Goal: Task Accomplishment & Management: Use online tool/utility

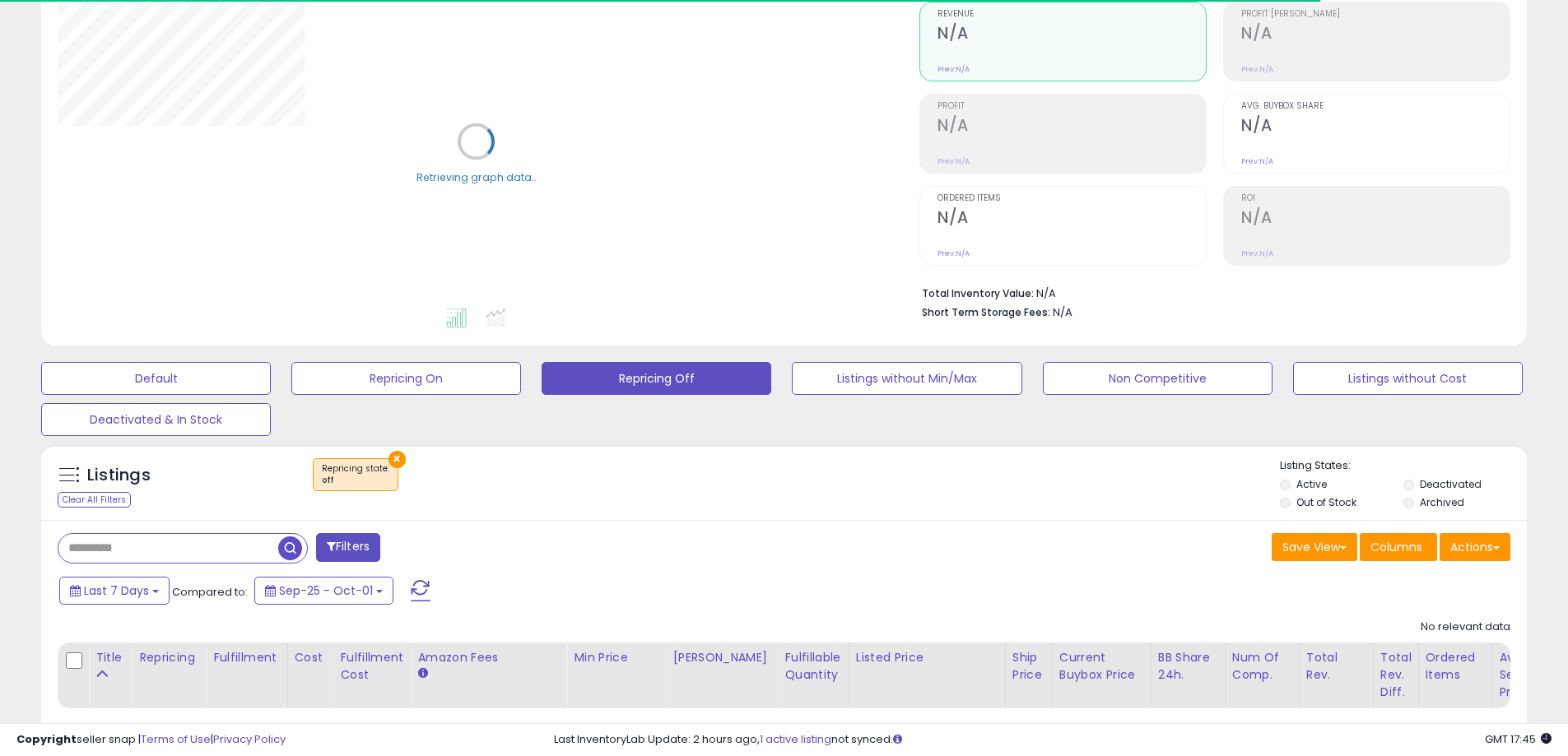
scroll to position [246, 0]
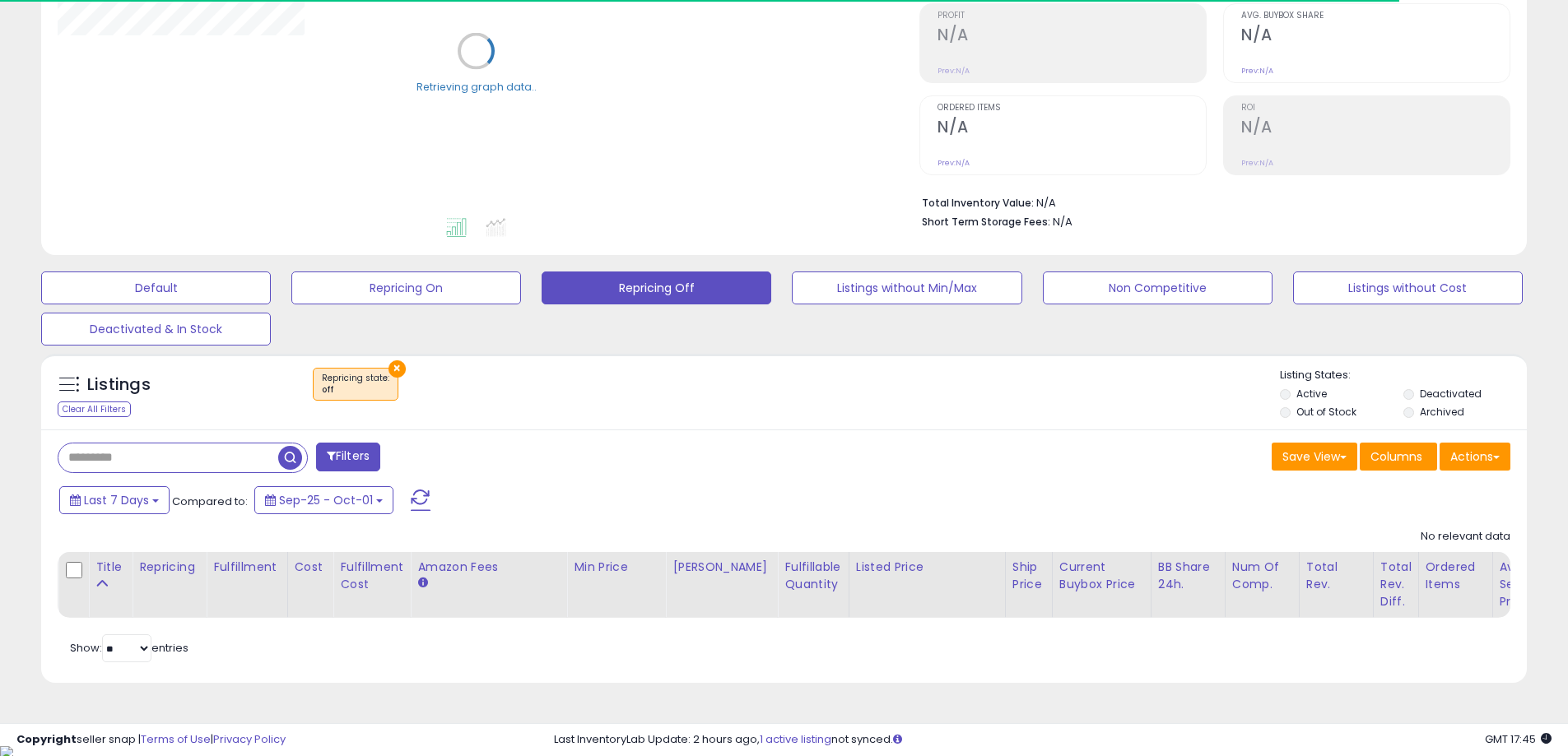
click at [890, 436] on div "Filters Save View Save As New View Update Current View Columns" at bounding box center [784, 556] width 1486 height 254
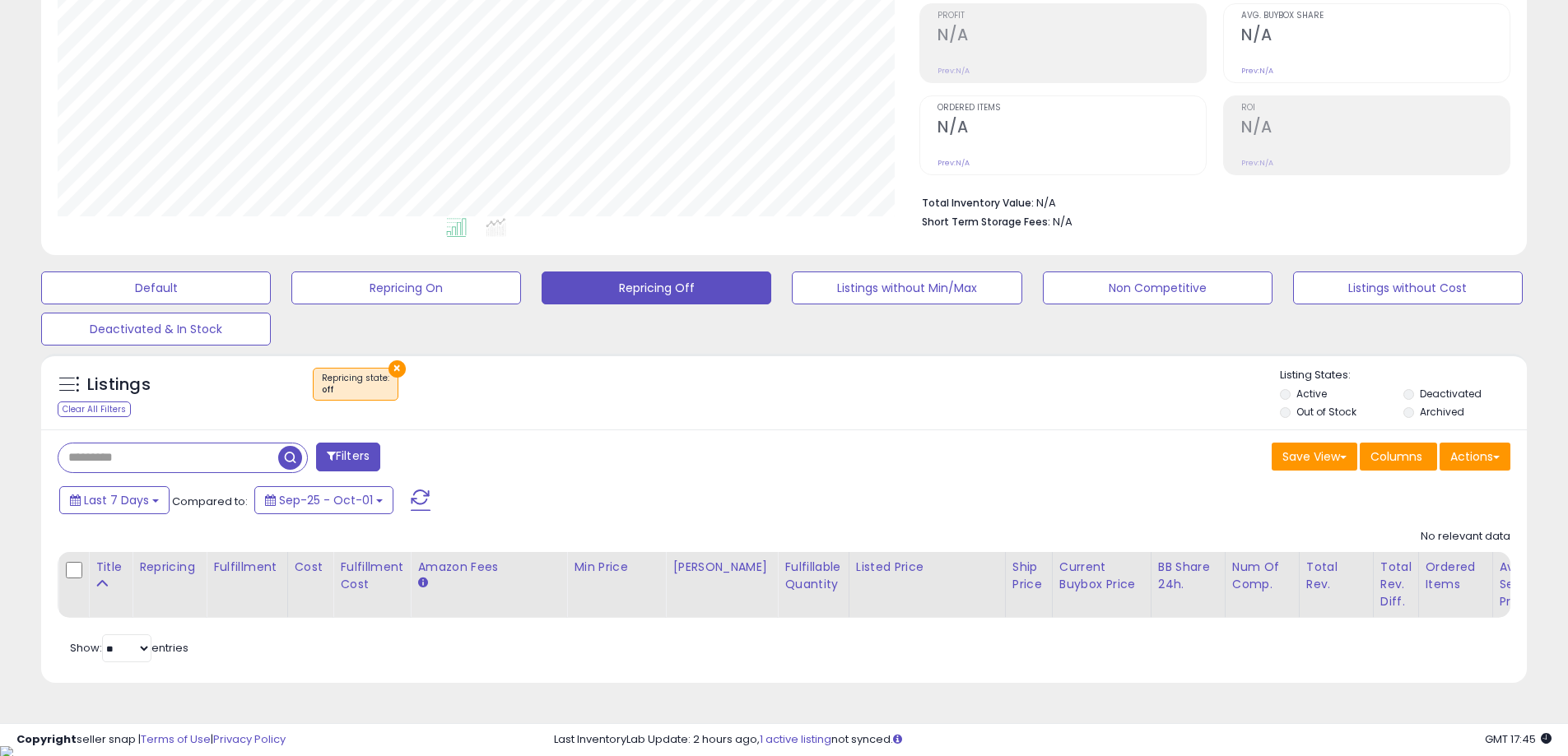
click at [389, 372] on button "×" at bounding box center [396, 368] width 17 height 17
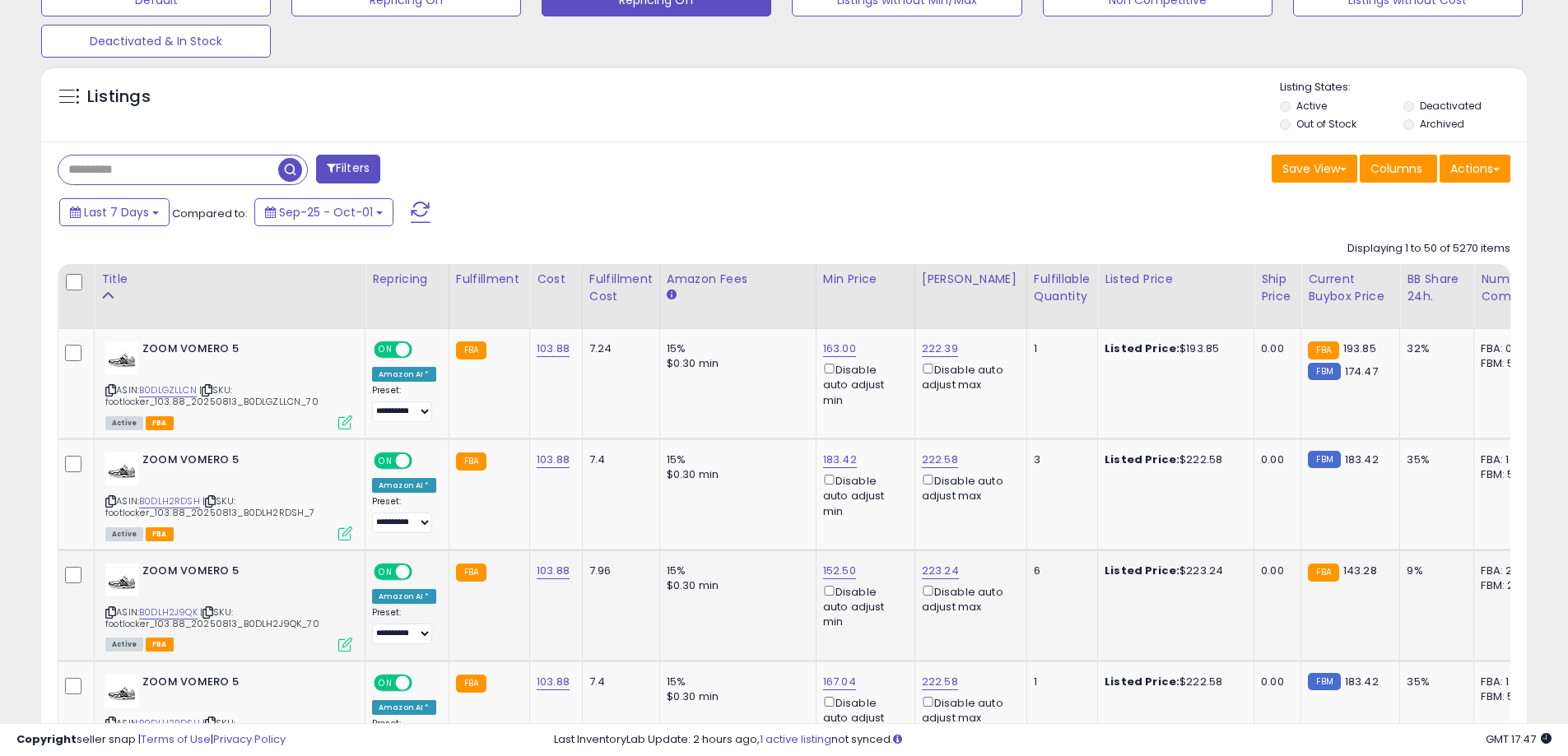
scroll to position [658, 0]
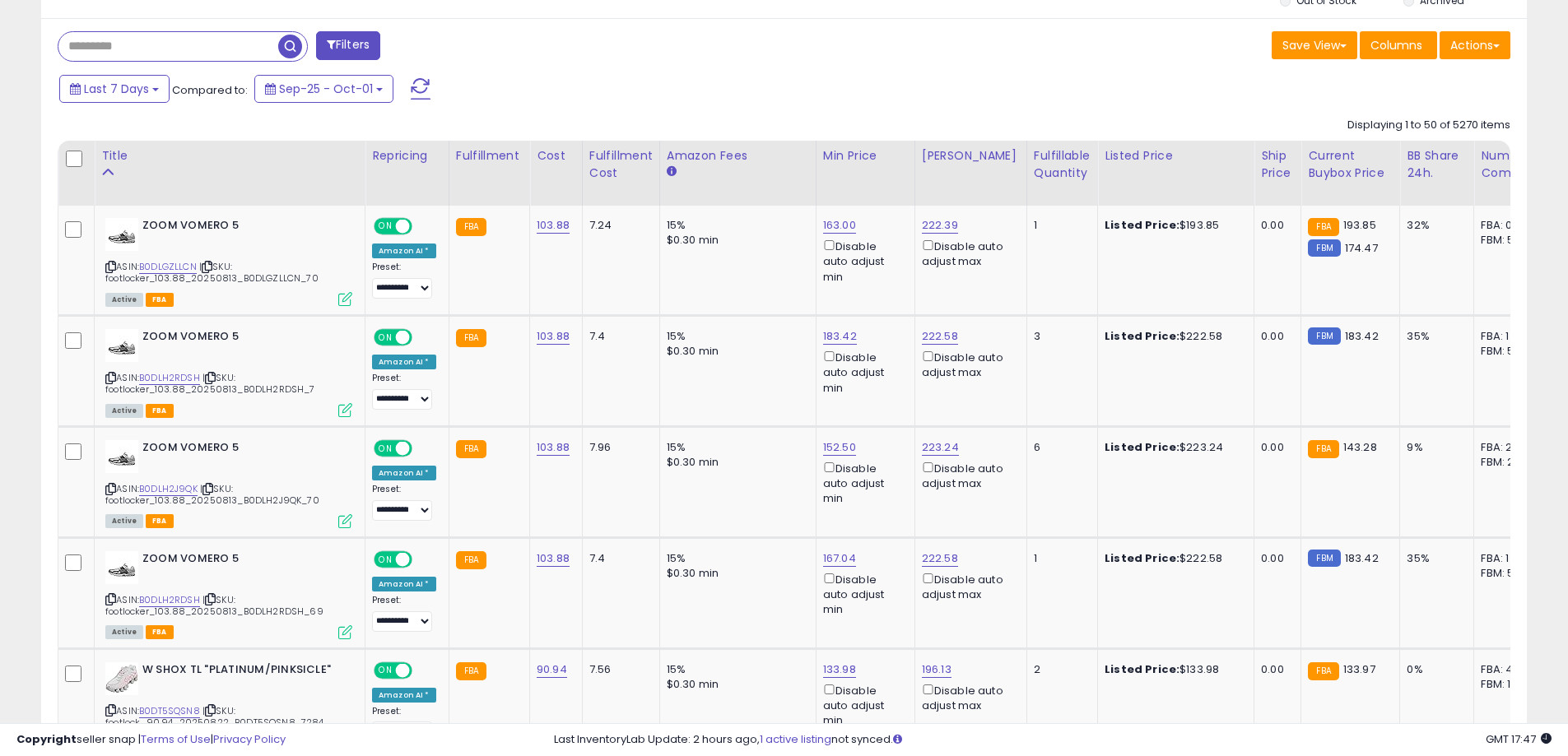
click at [1261, 160] on div "Ship Price" at bounding box center [1277, 164] width 33 height 35
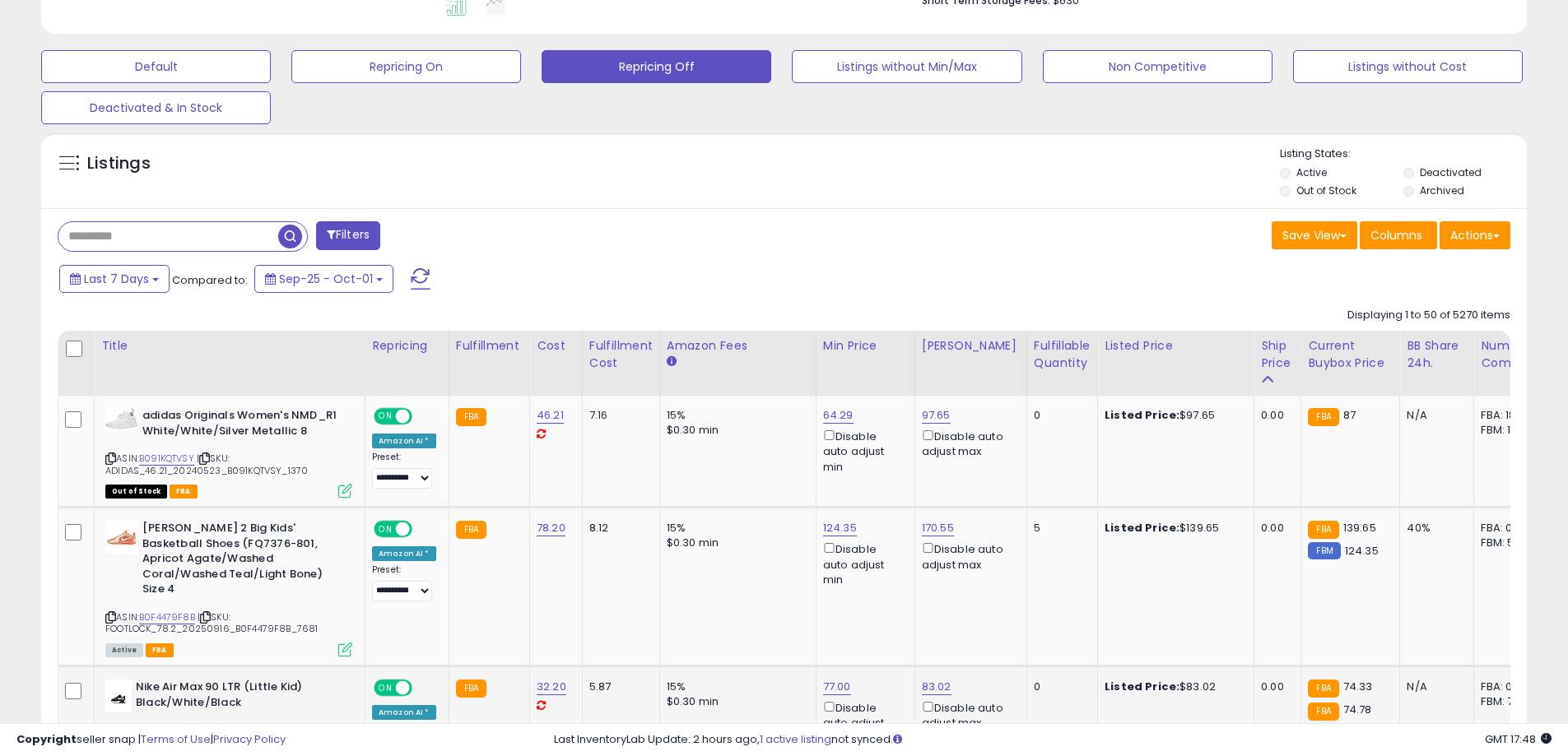
scroll to position [412, 0]
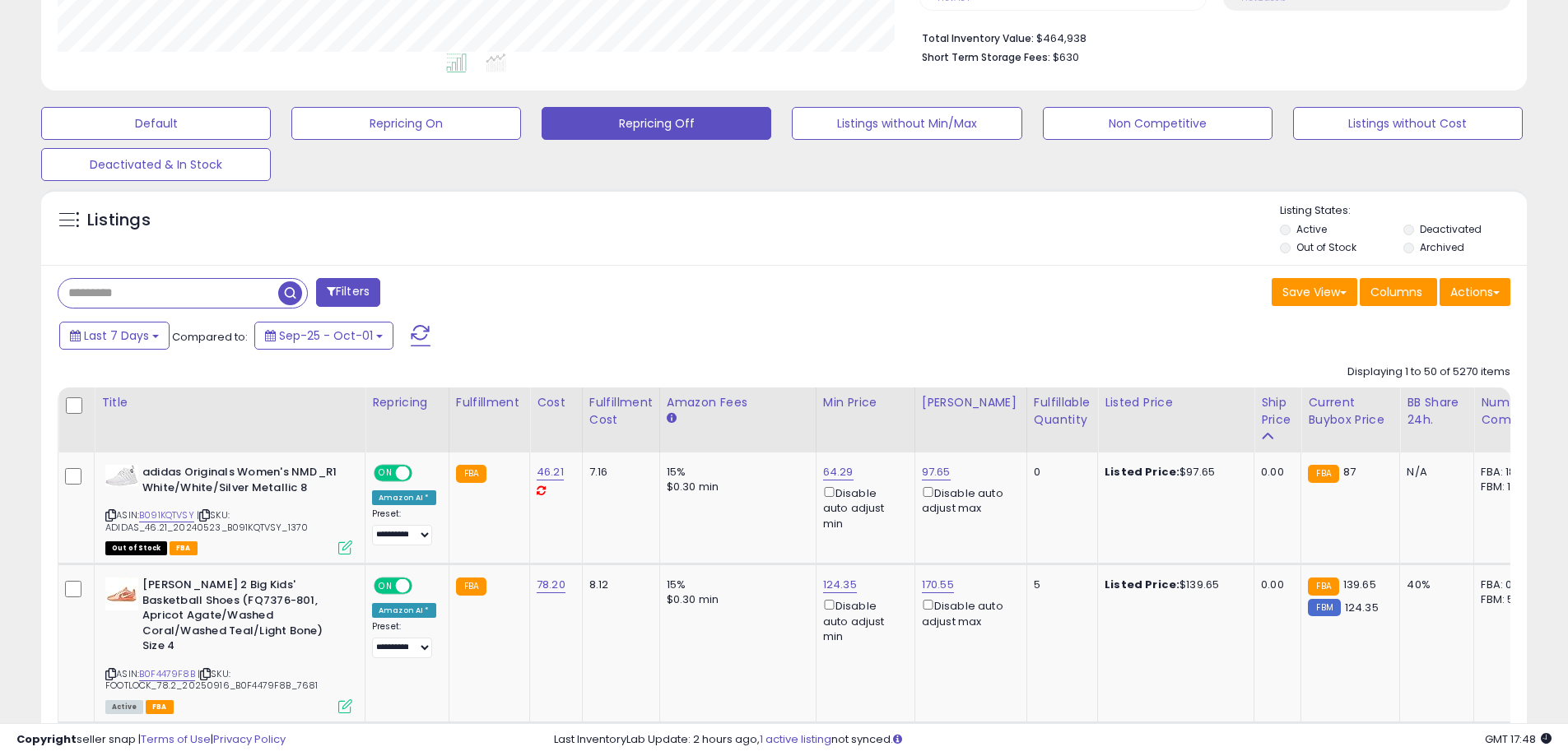
click at [127, 108] on button "Default" at bounding box center [156, 123] width 230 height 33
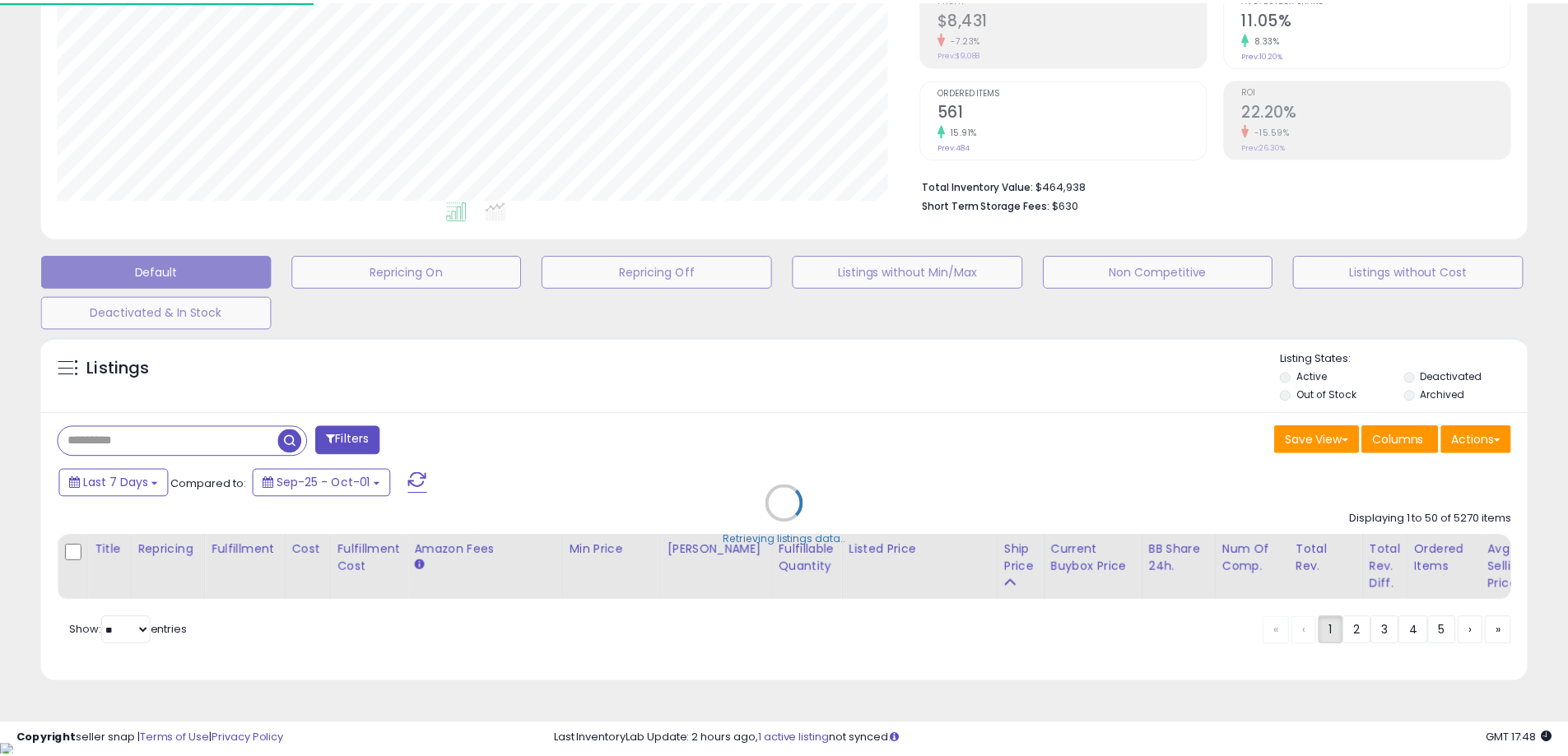
scroll to position [337, 869]
select select "**"
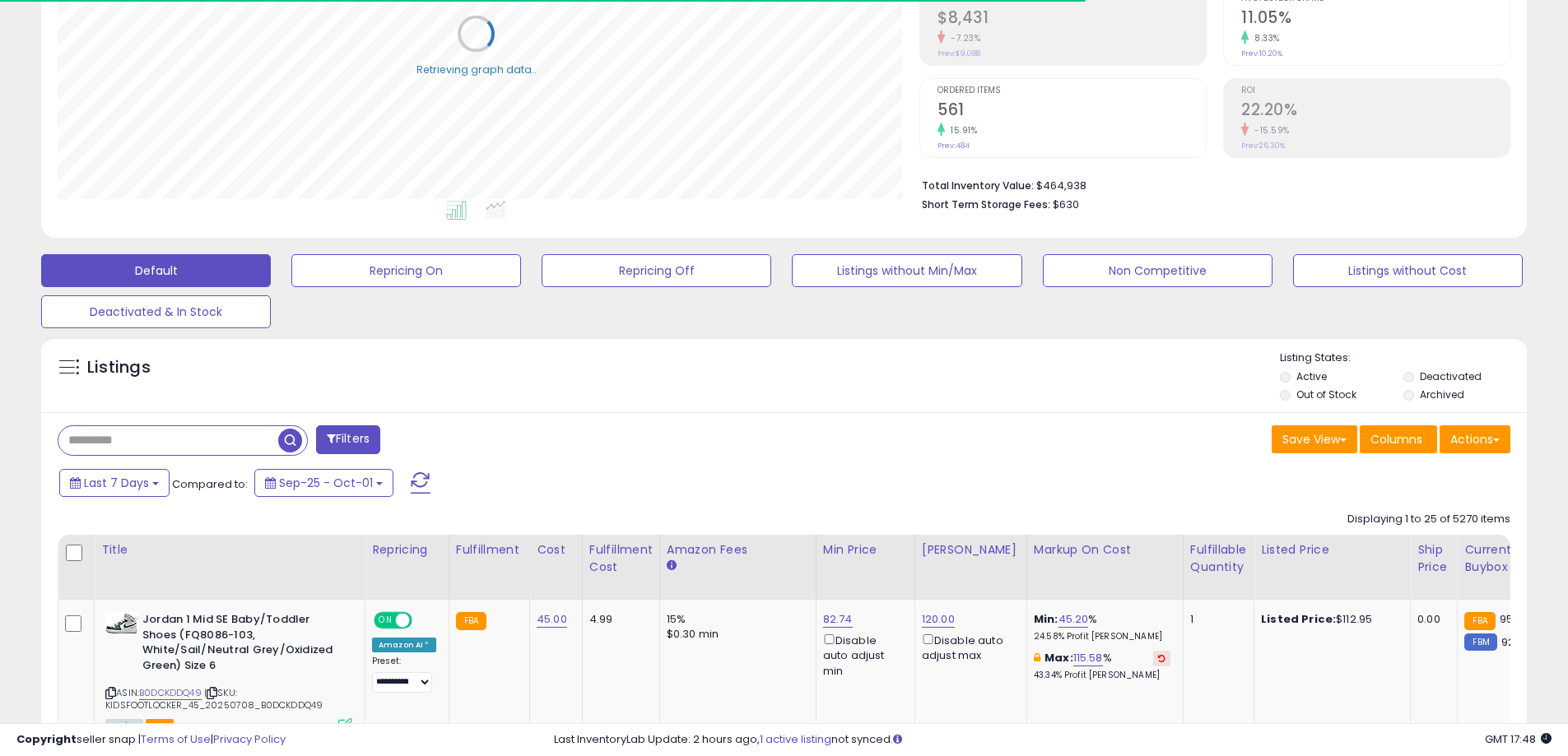
scroll to position [822388, 822172]
click at [271, 443] on input "text" at bounding box center [168, 440] width 220 height 29
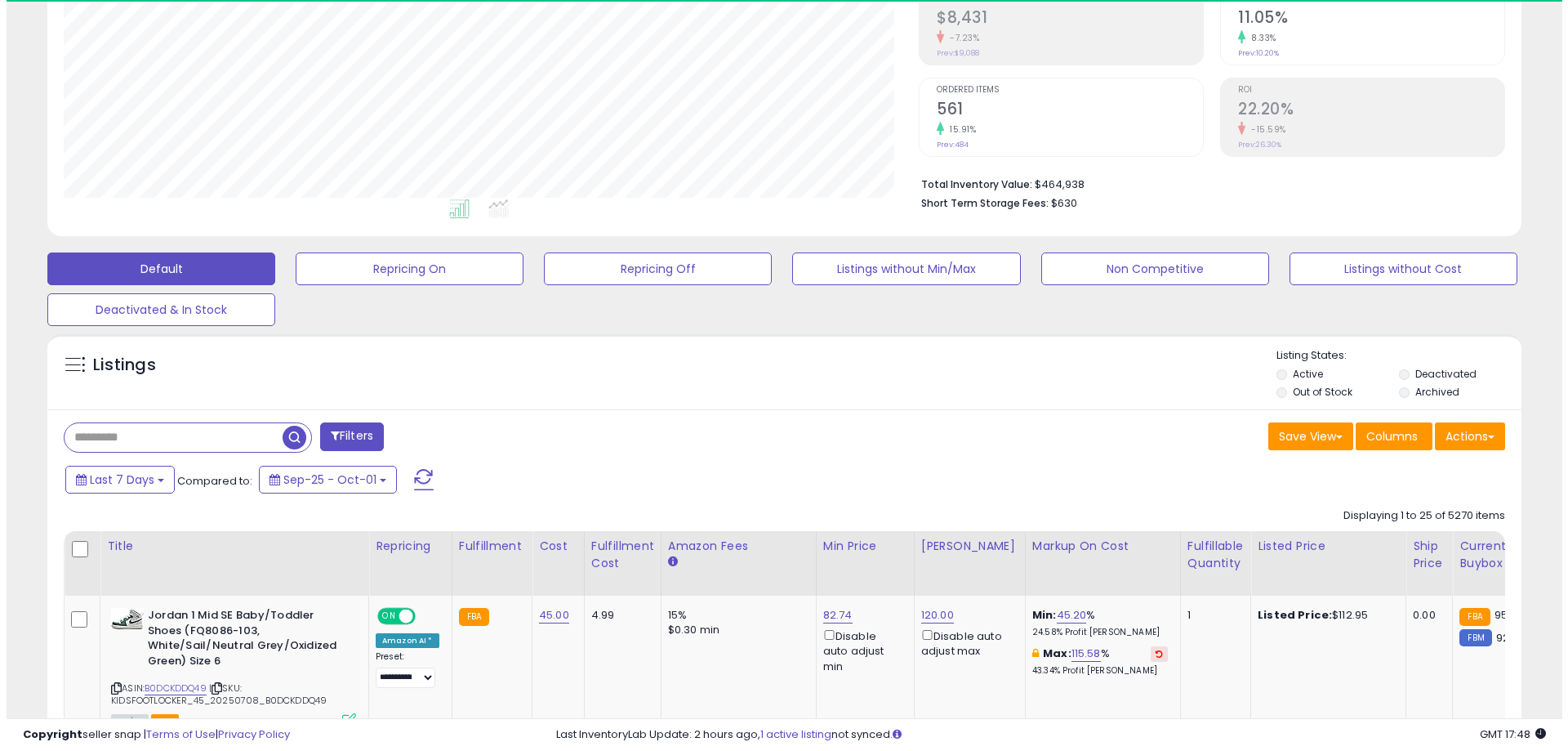
scroll to position [335, 856]
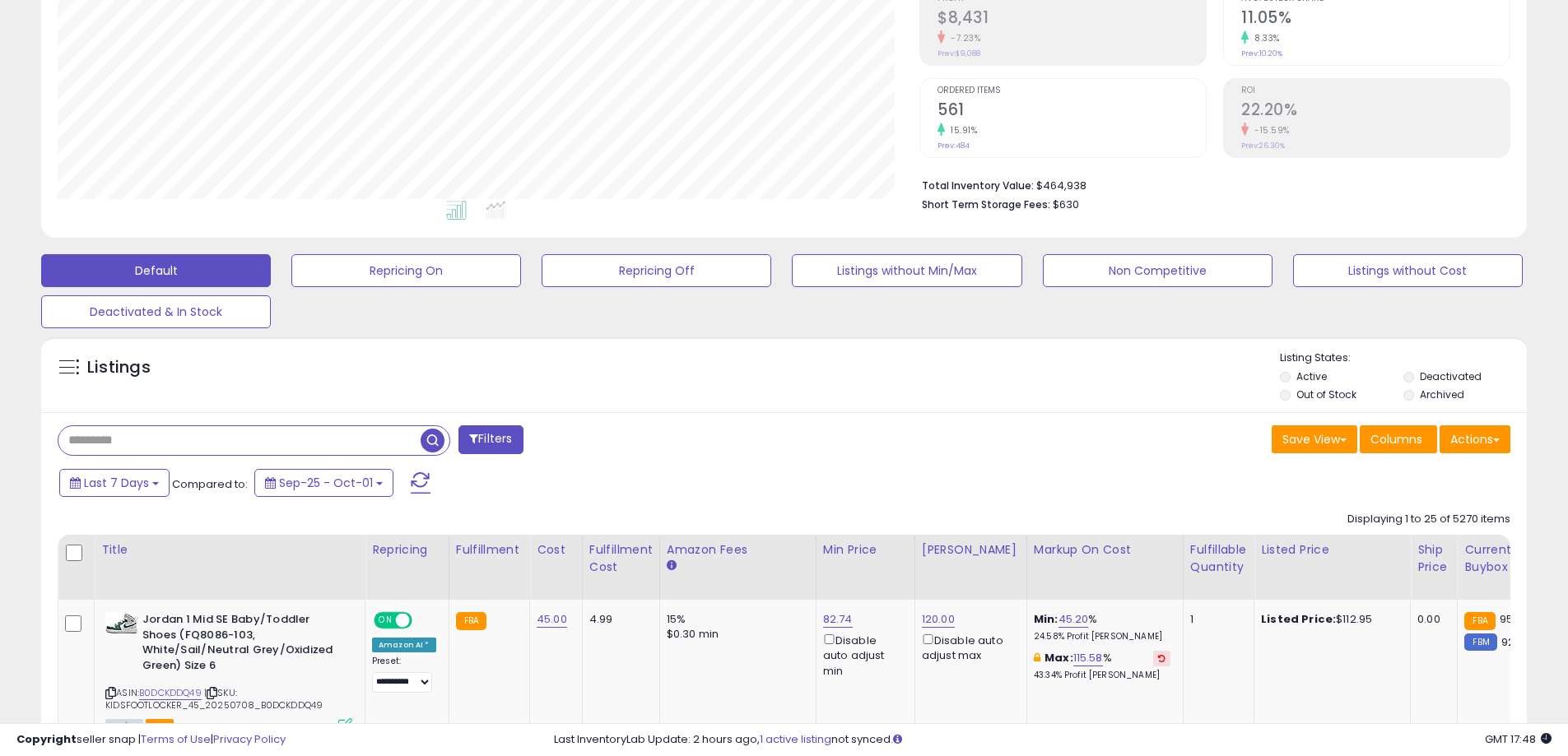
paste input "**********"
type input "**********"
click at [434, 436] on span "button" at bounding box center [433, 440] width 24 height 24
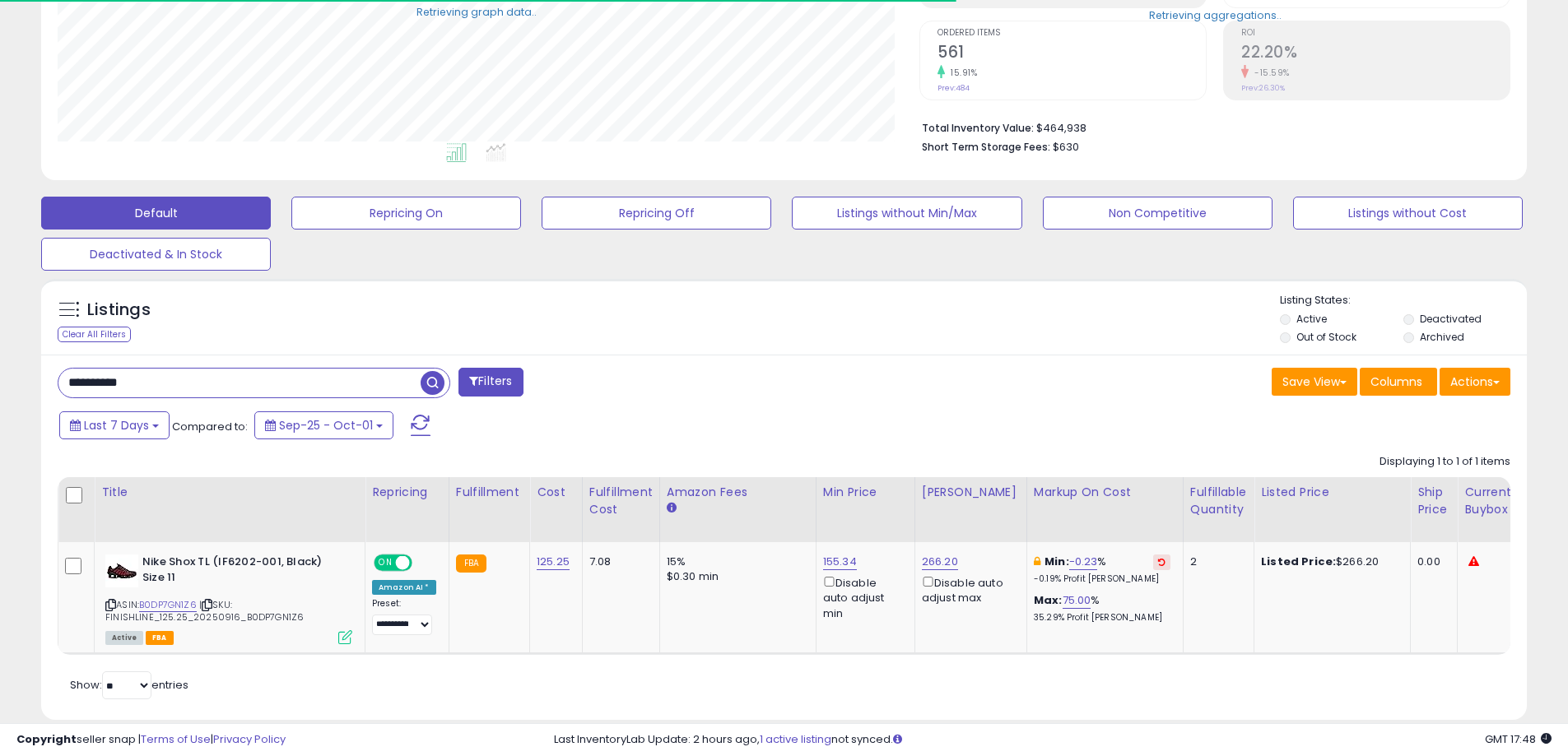
scroll to position [359, 0]
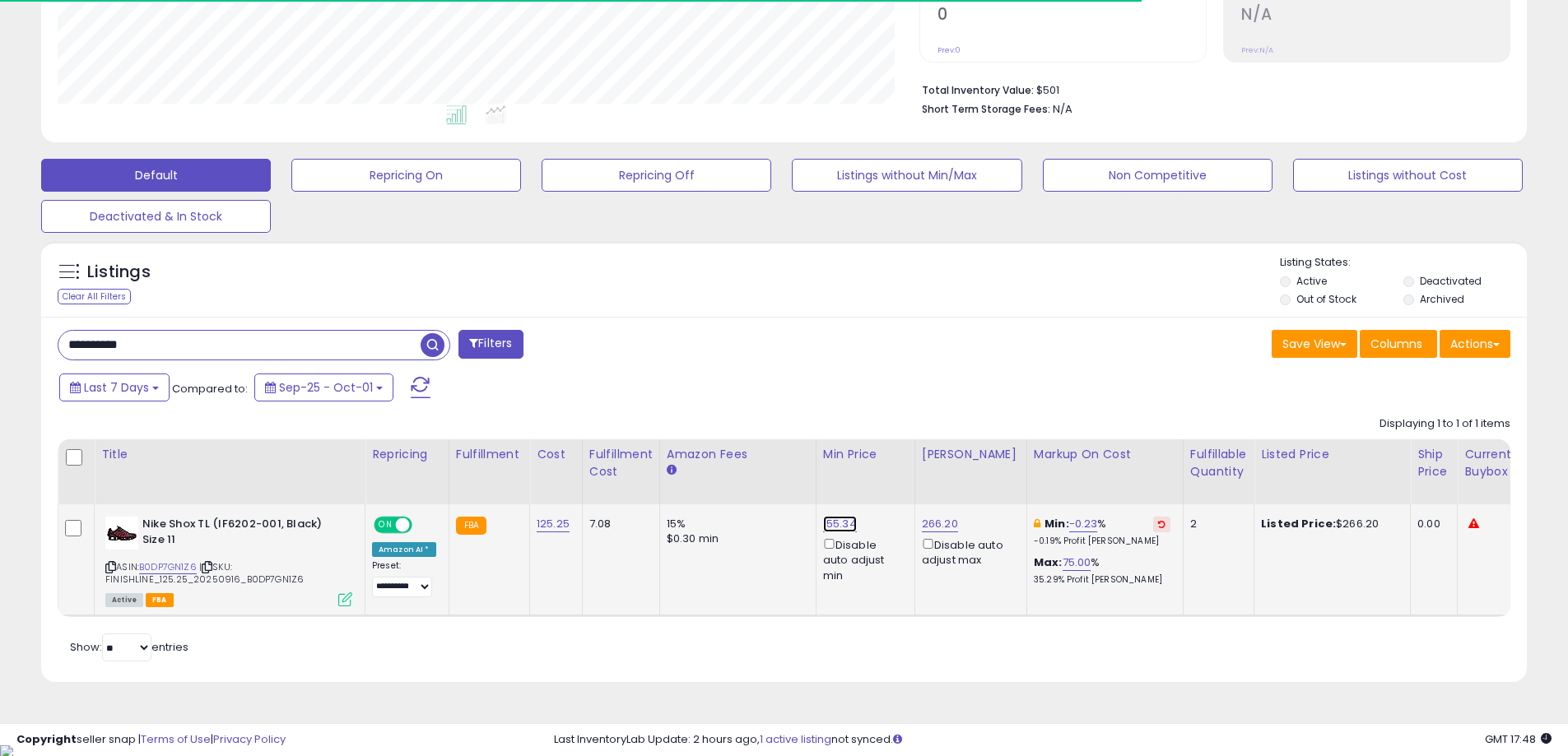
click at [826, 523] on link "155.34" at bounding box center [839, 523] width 34 height 17
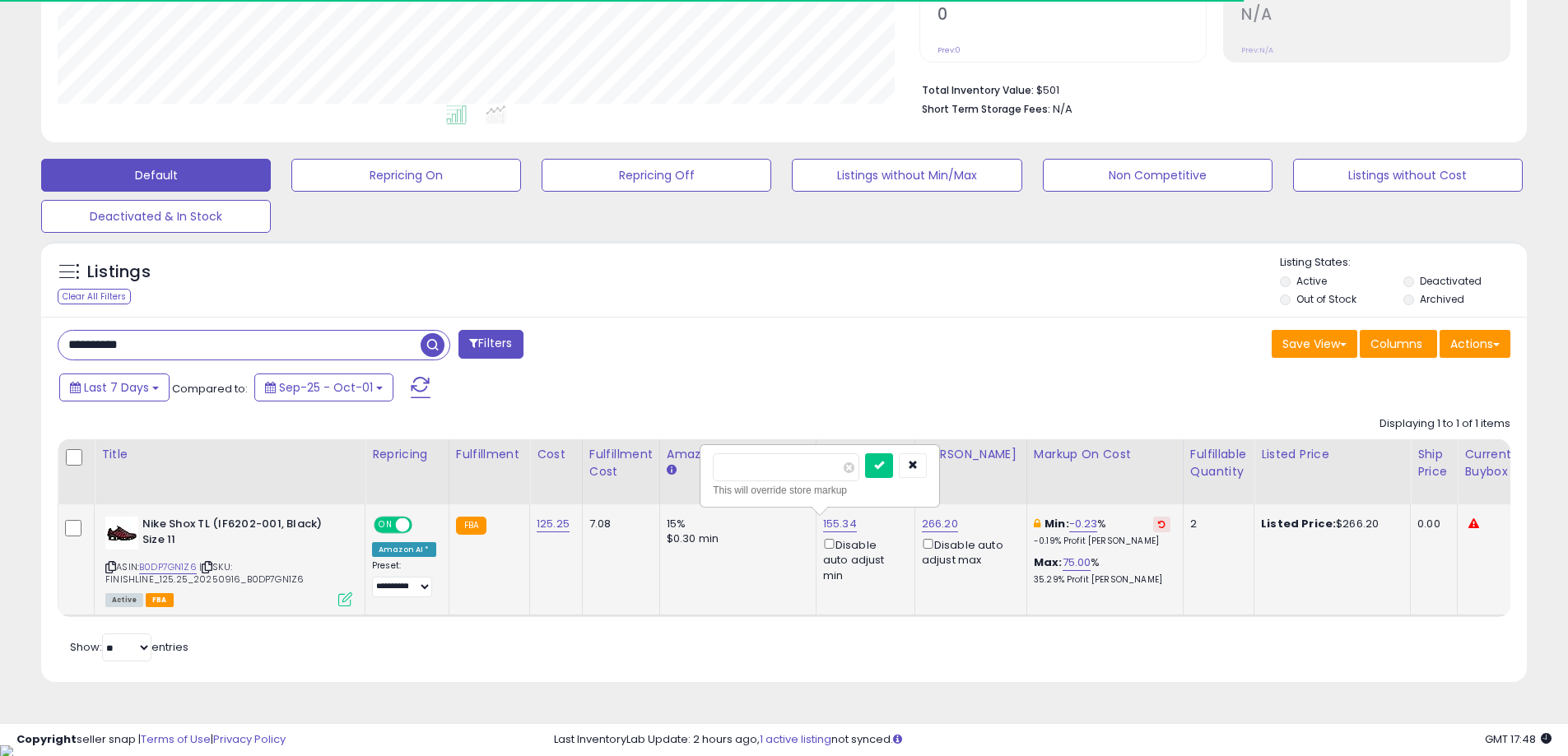
click at [793, 468] on input "******" at bounding box center [786, 467] width 147 height 28
click at [780, 461] on input "******" at bounding box center [786, 467] width 147 height 28
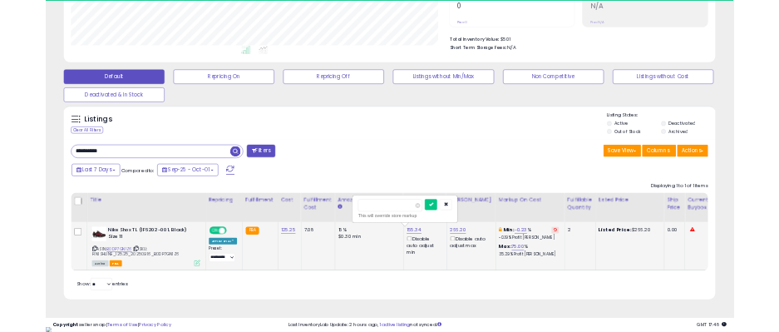
scroll to position [341, 871]
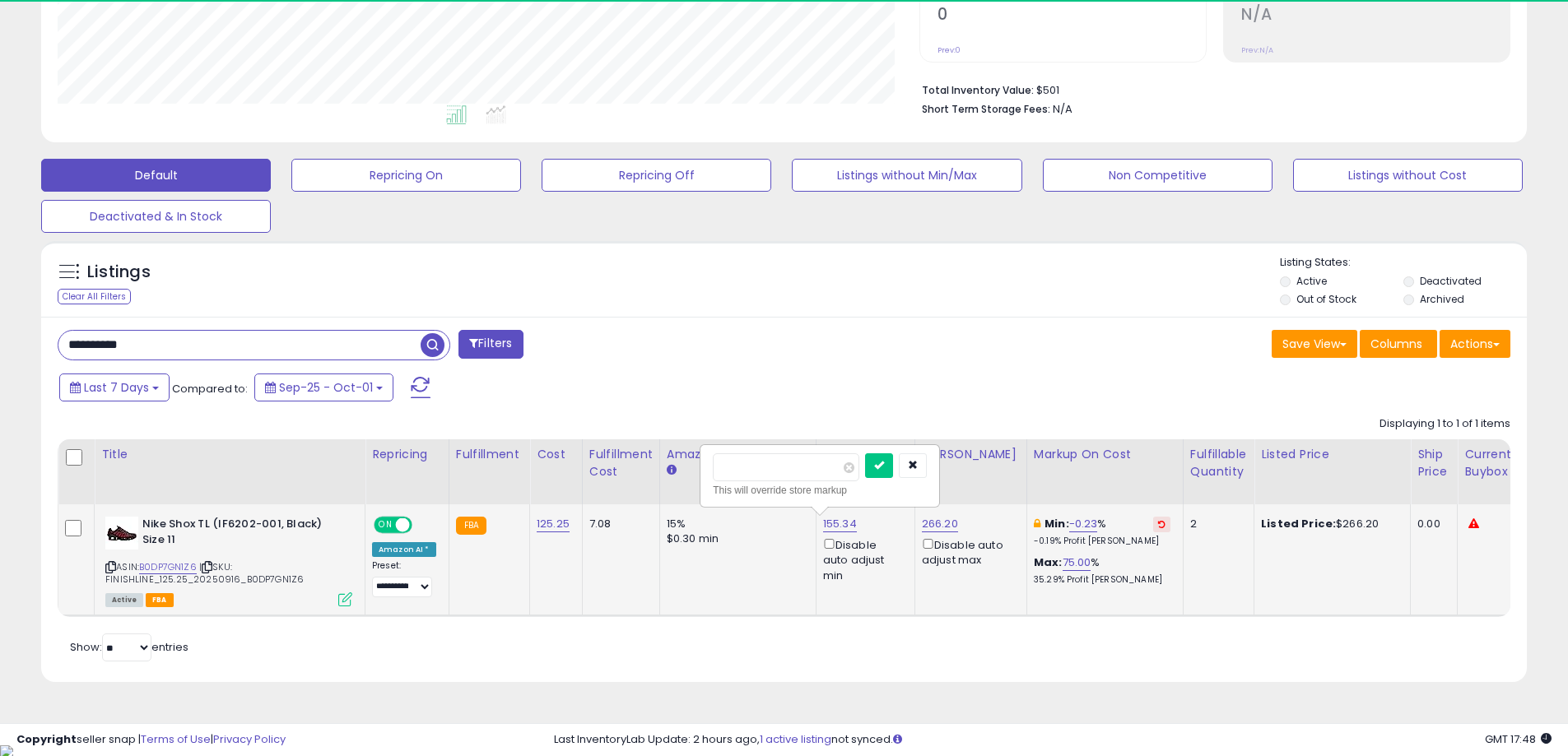
click at [782, 461] on input "******" at bounding box center [786, 467] width 147 height 28
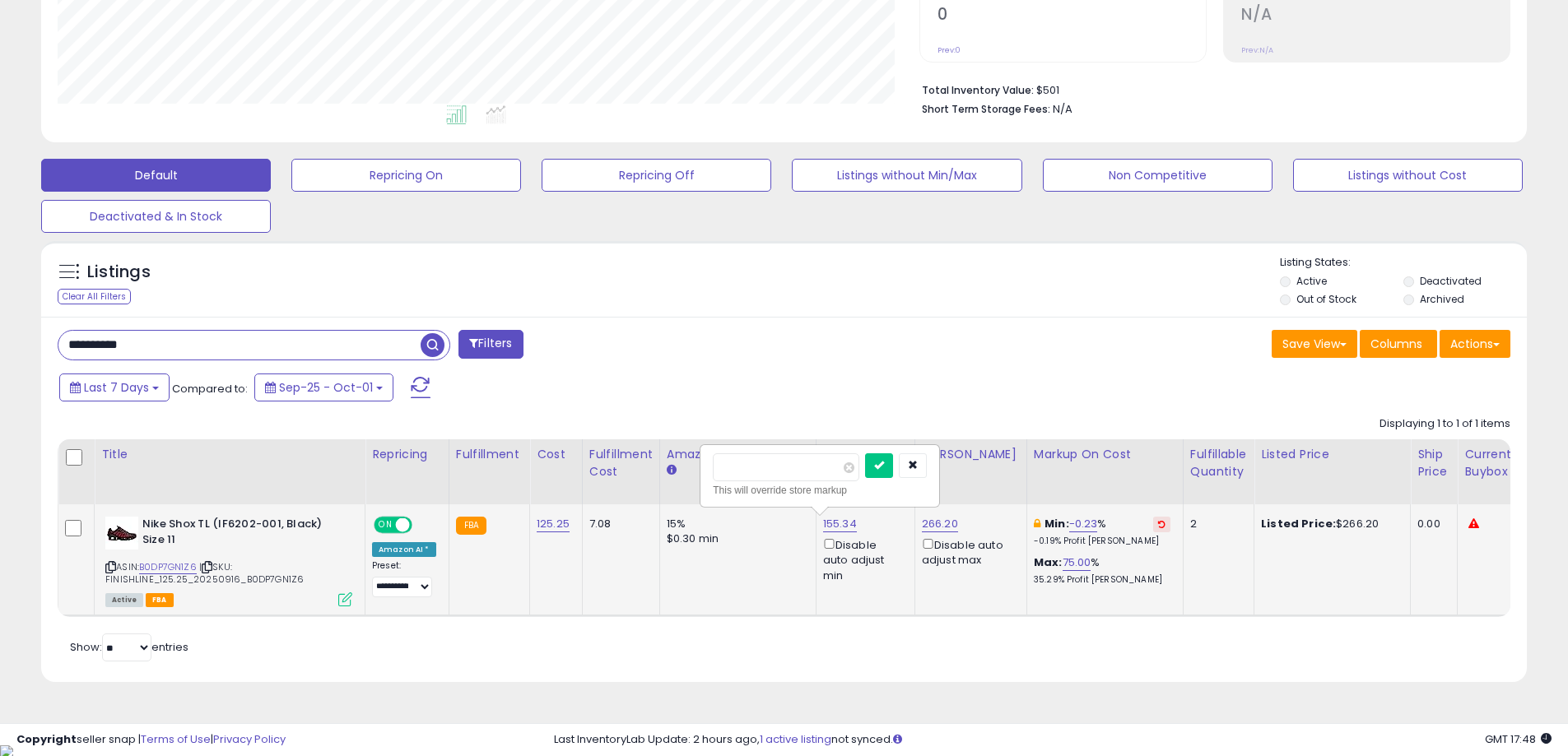
click at [783, 461] on input "******" at bounding box center [786, 467] width 147 height 28
type input "******"
click at [994, 355] on div "Save View Save As New View Update Current View Columns Actions Import Export Vi…" at bounding box center [1153, 345] width 739 height 32
click at [879, 393] on div "Last 7 Days Compared to: Sep-25 - Oct-01" at bounding box center [600, 389] width 1090 height 37
click at [632, 324] on div "**********" at bounding box center [784, 500] width 1486 height 366
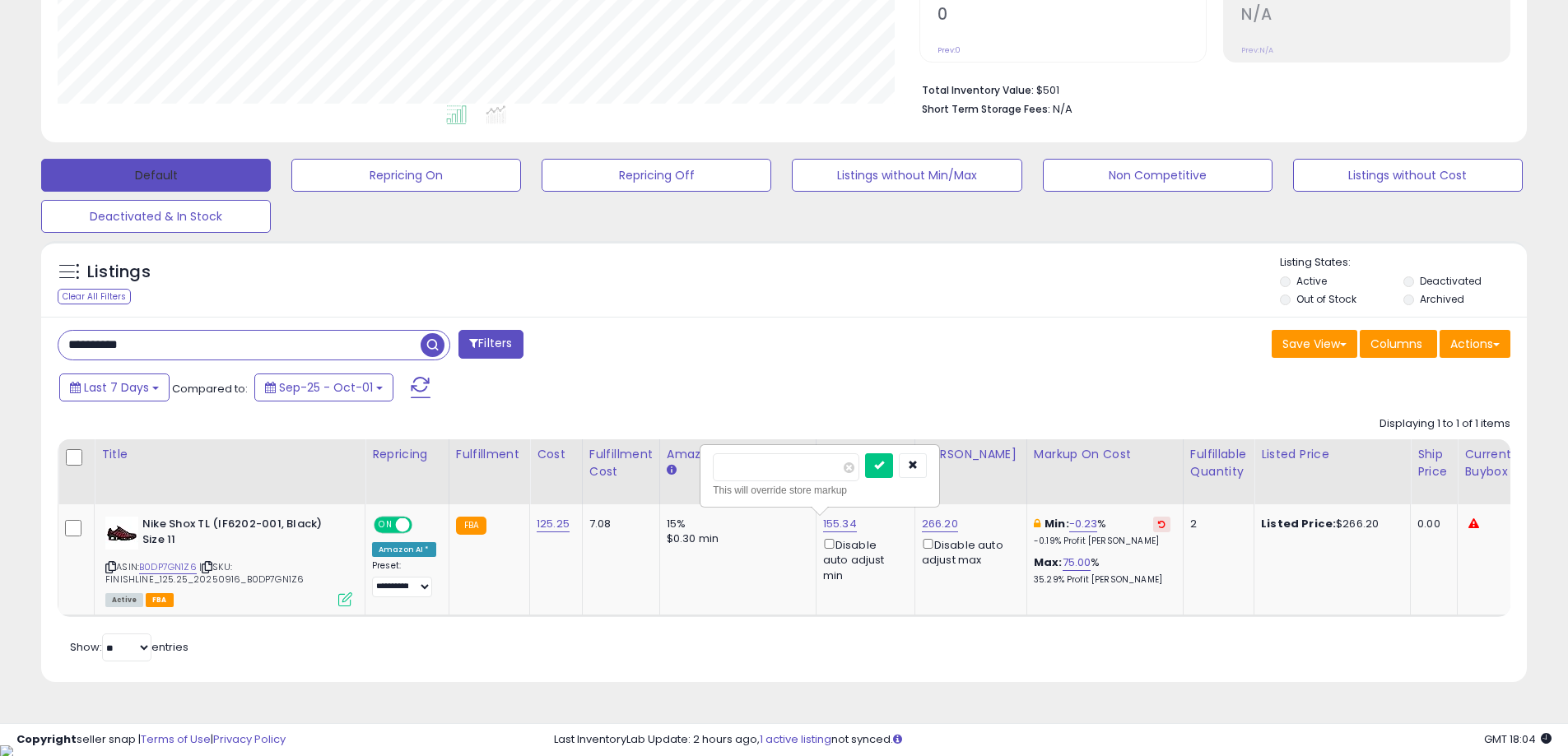
click at [191, 171] on button "Default" at bounding box center [156, 174] width 230 height 33
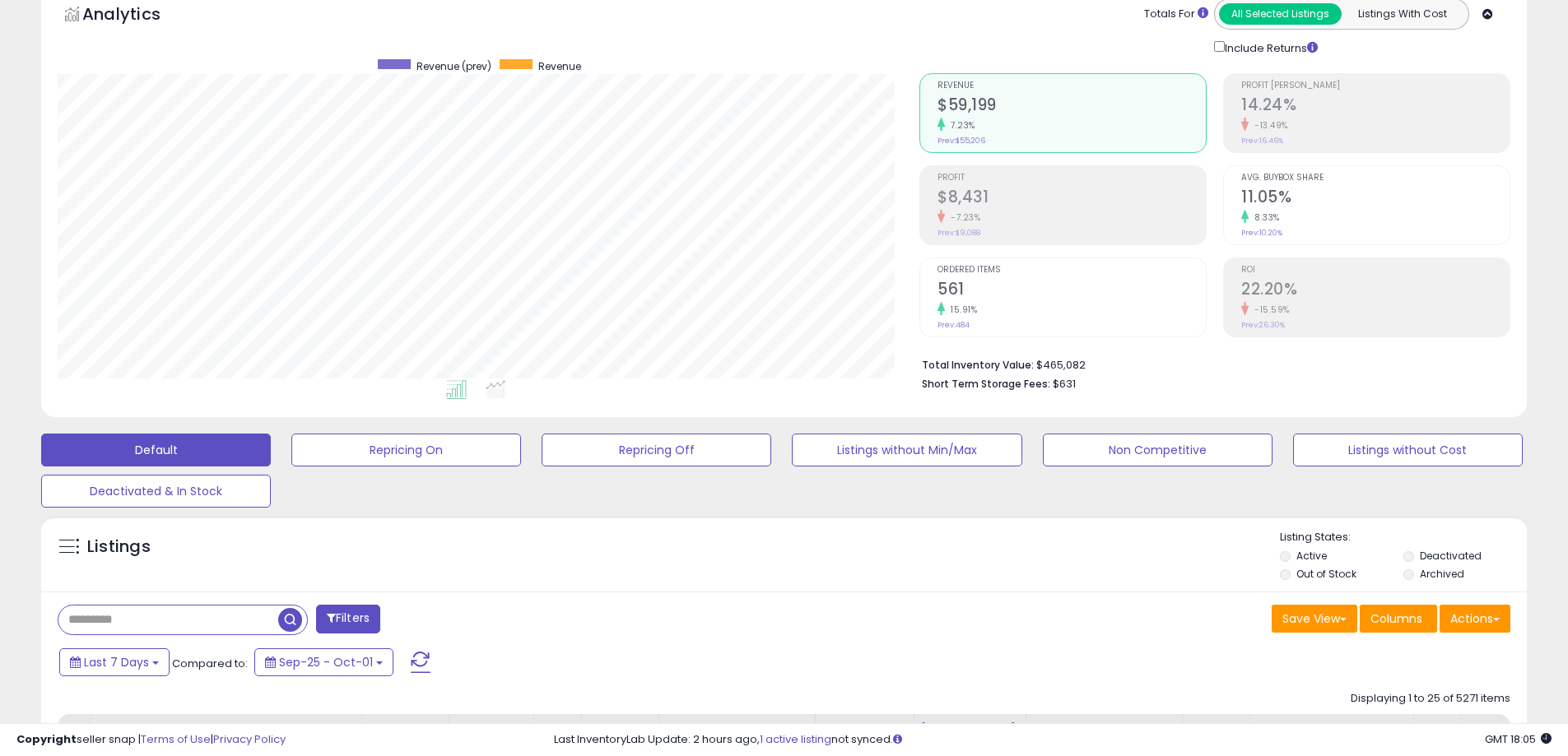
scroll to position [0, 0]
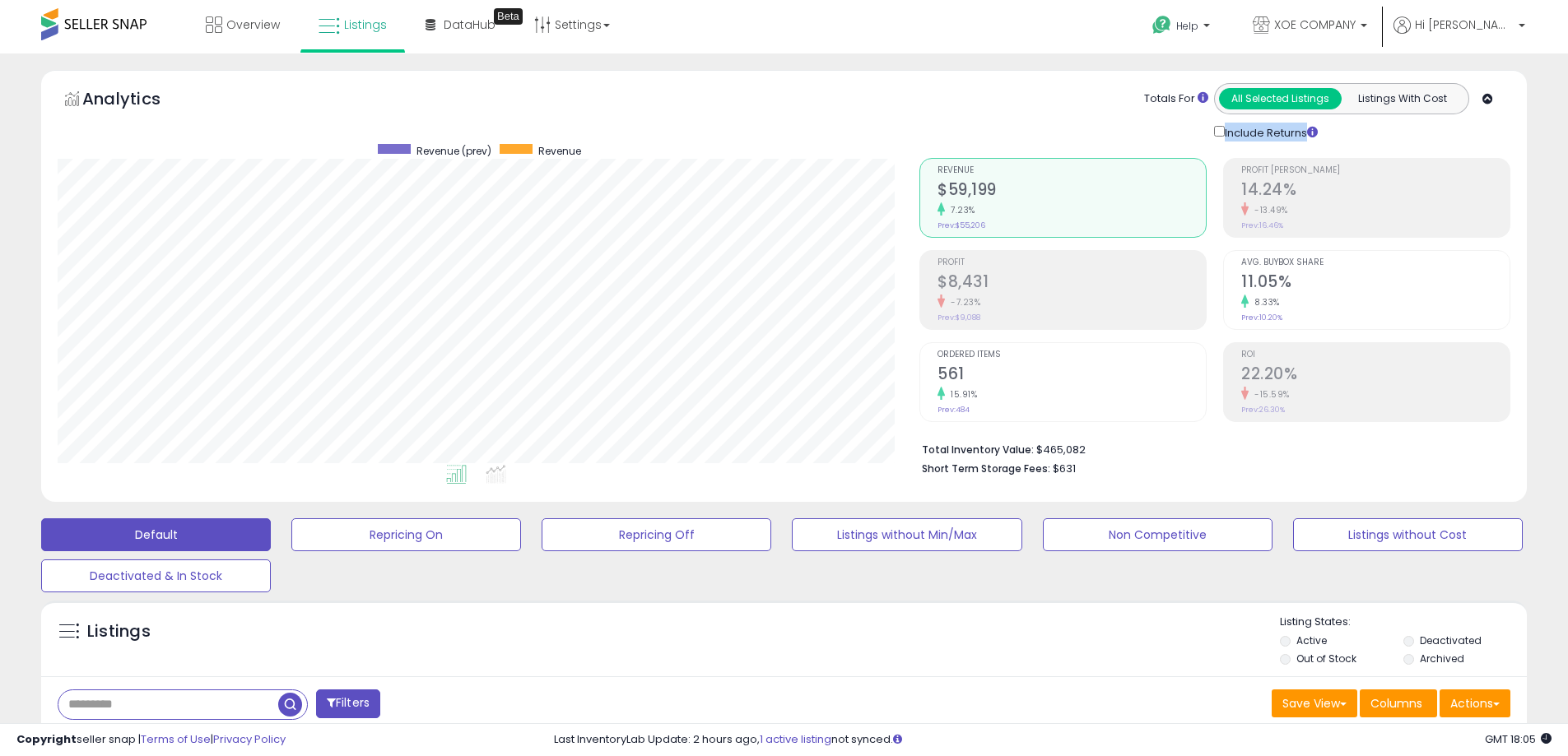
click at [1057, 625] on div "Listings" at bounding box center [784, 642] width 1486 height 56
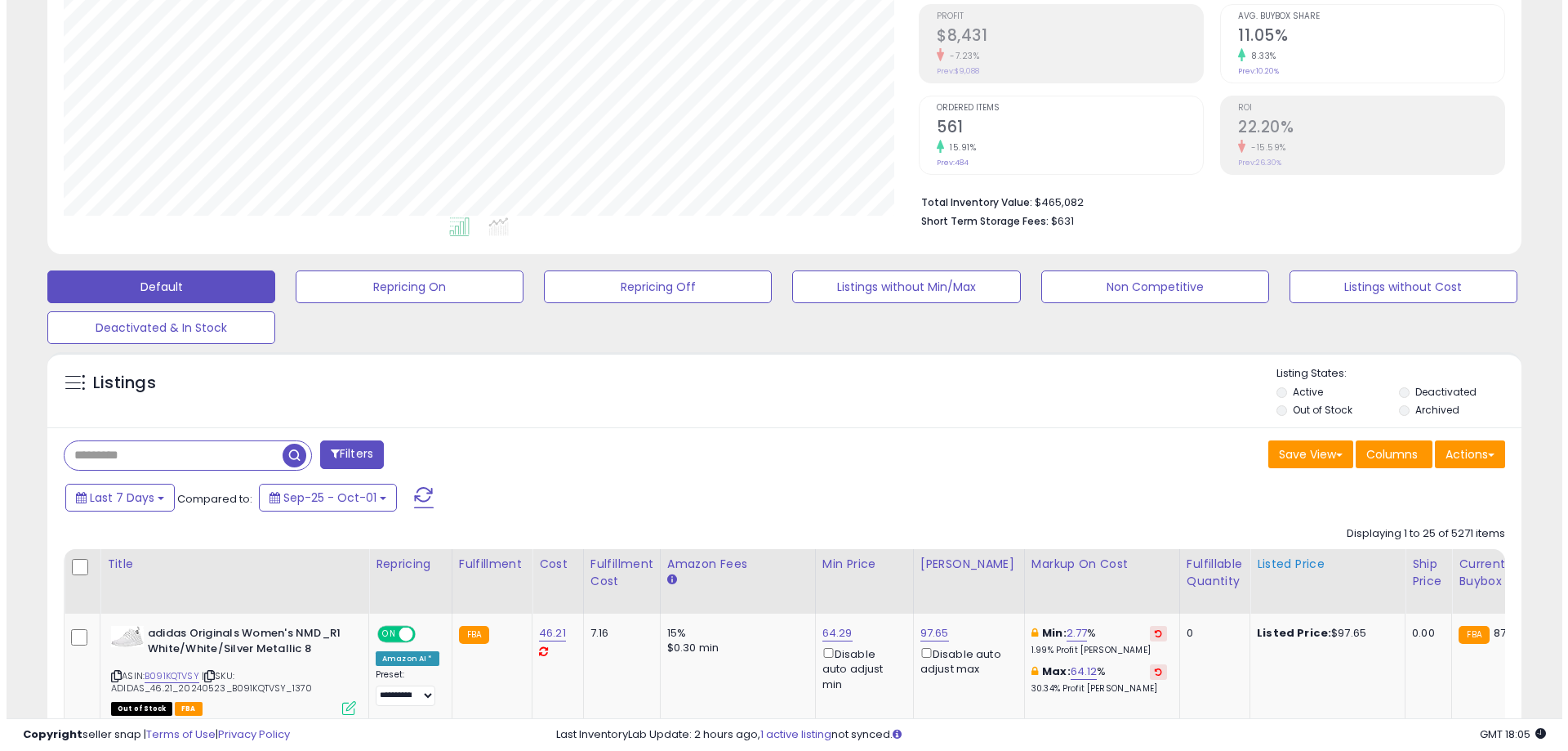
scroll to position [245, 0]
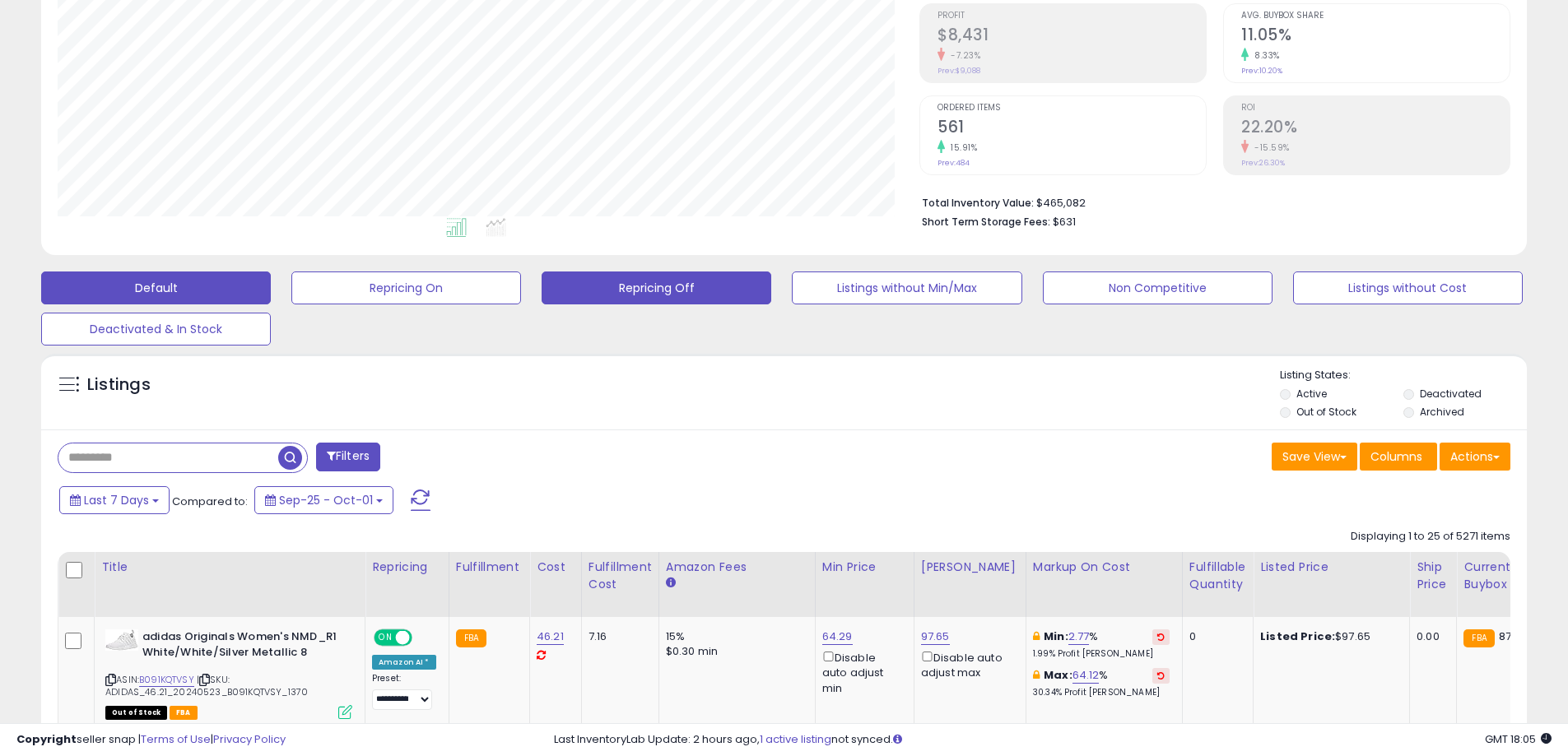
click at [659, 293] on button "Repricing Off" at bounding box center [656, 287] width 230 height 33
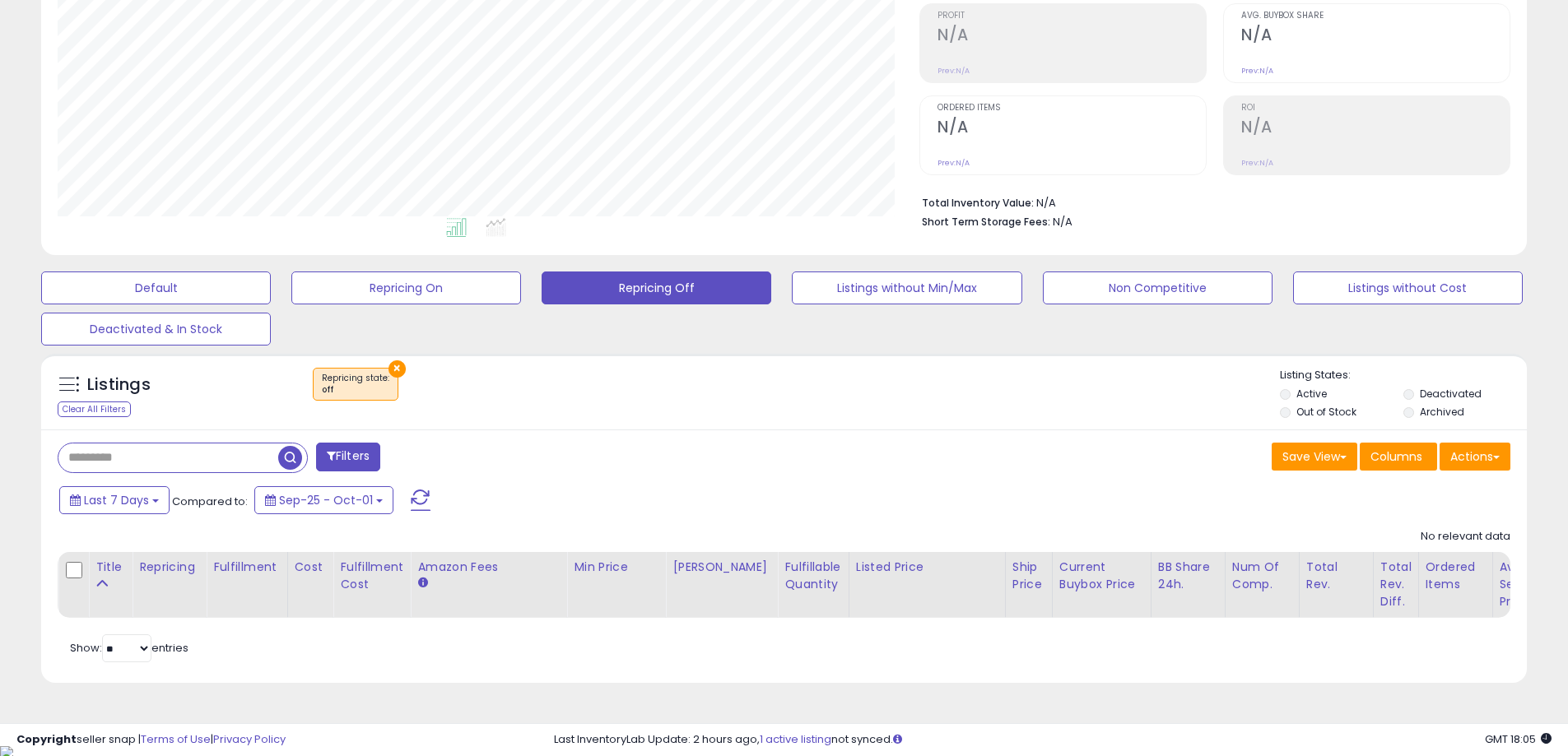
scroll to position [337, 862]
click at [680, 442] on div "Filters" at bounding box center [415, 458] width 739 height 33
drag, startPoint x: 1178, startPoint y: 477, endPoint x: 1142, endPoint y: 461, distance: 39.4
click at [1179, 478] on div "Filters Save View Save As New View" at bounding box center [784, 556] width 1486 height 254
click at [175, 276] on button "Default" at bounding box center [156, 287] width 230 height 33
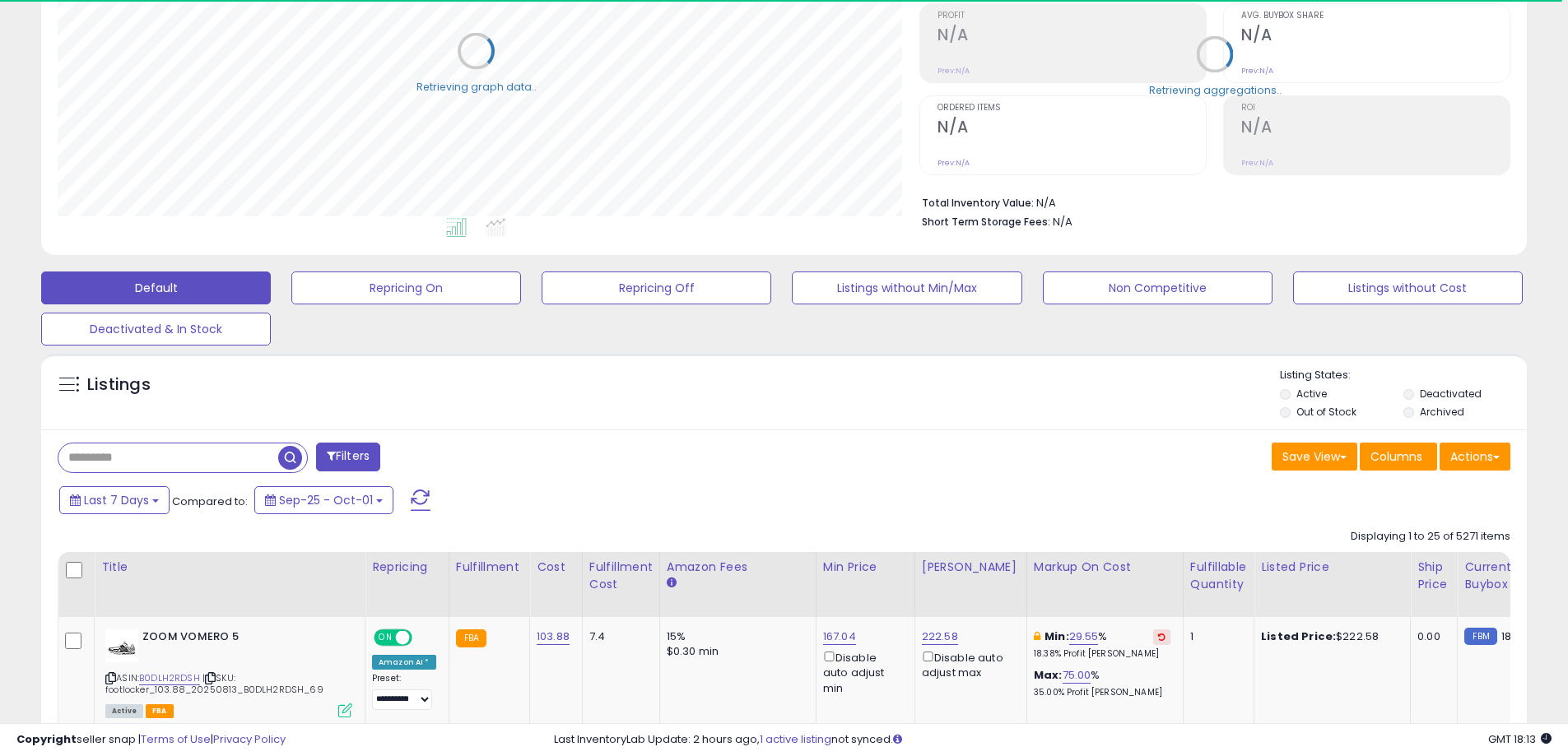
scroll to position [822388, 822172]
click at [739, 463] on div "Filters" at bounding box center [415, 458] width 739 height 33
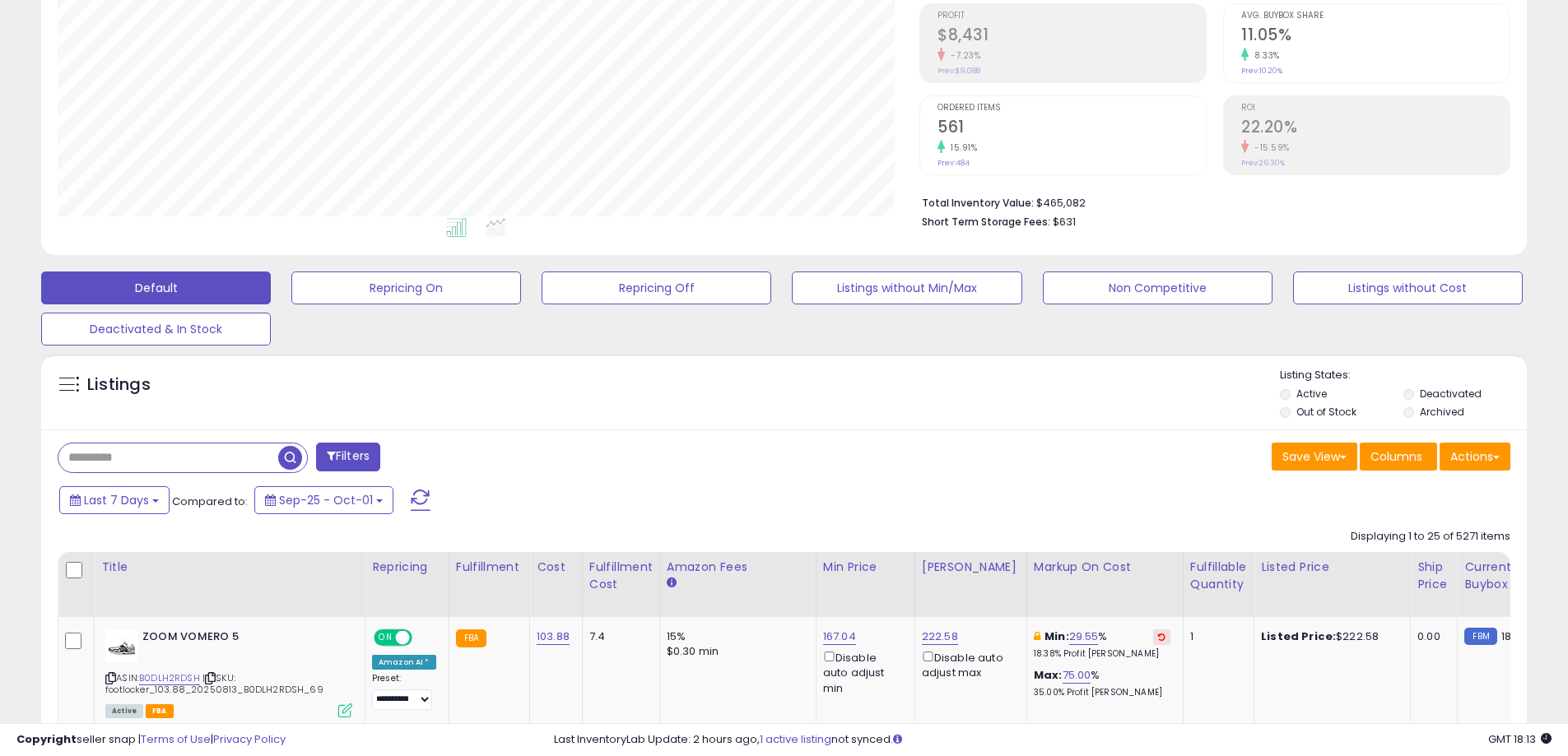
scroll to position [337, 862]
click at [735, 400] on div "Listings" at bounding box center [784, 396] width 1486 height 56
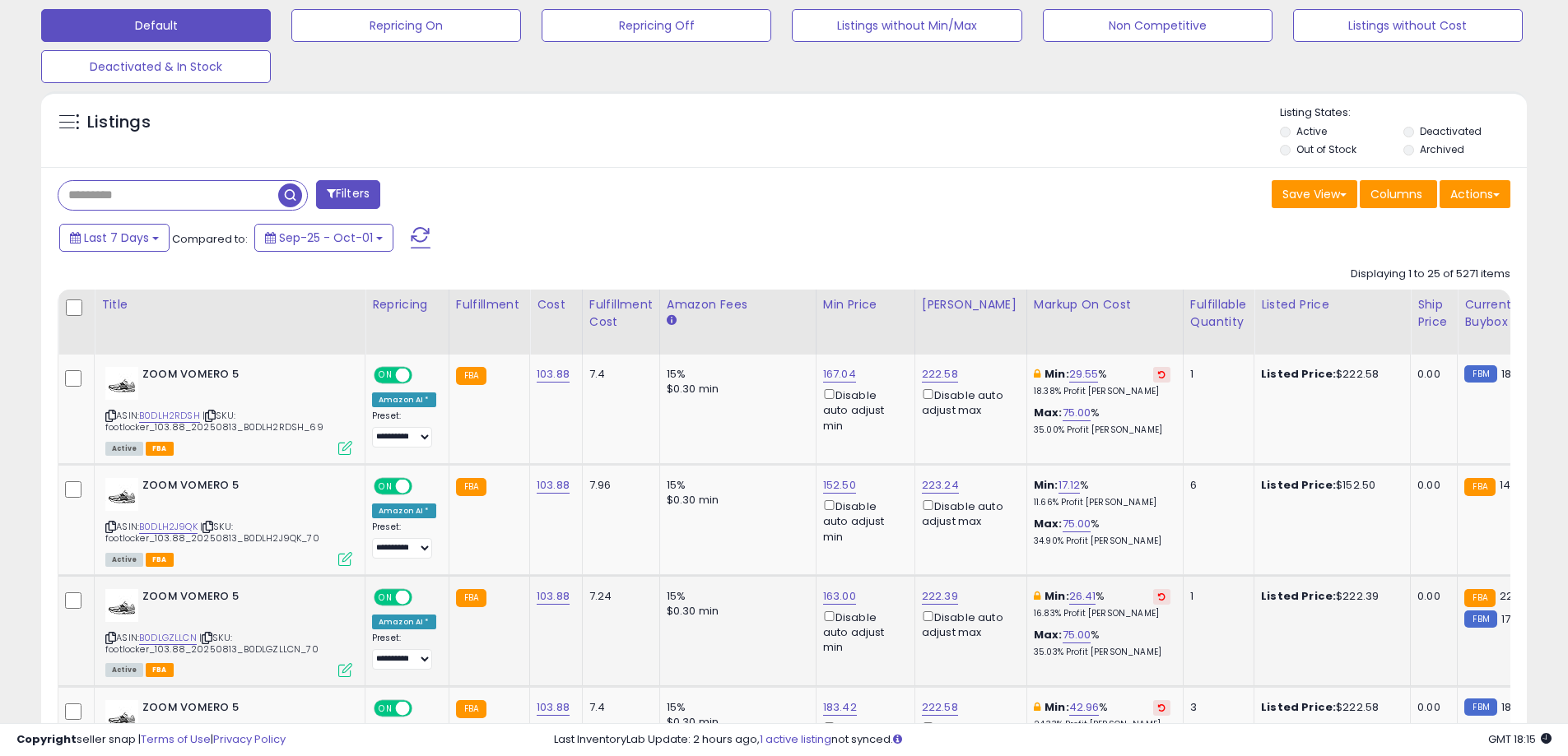
scroll to position [740, 0]
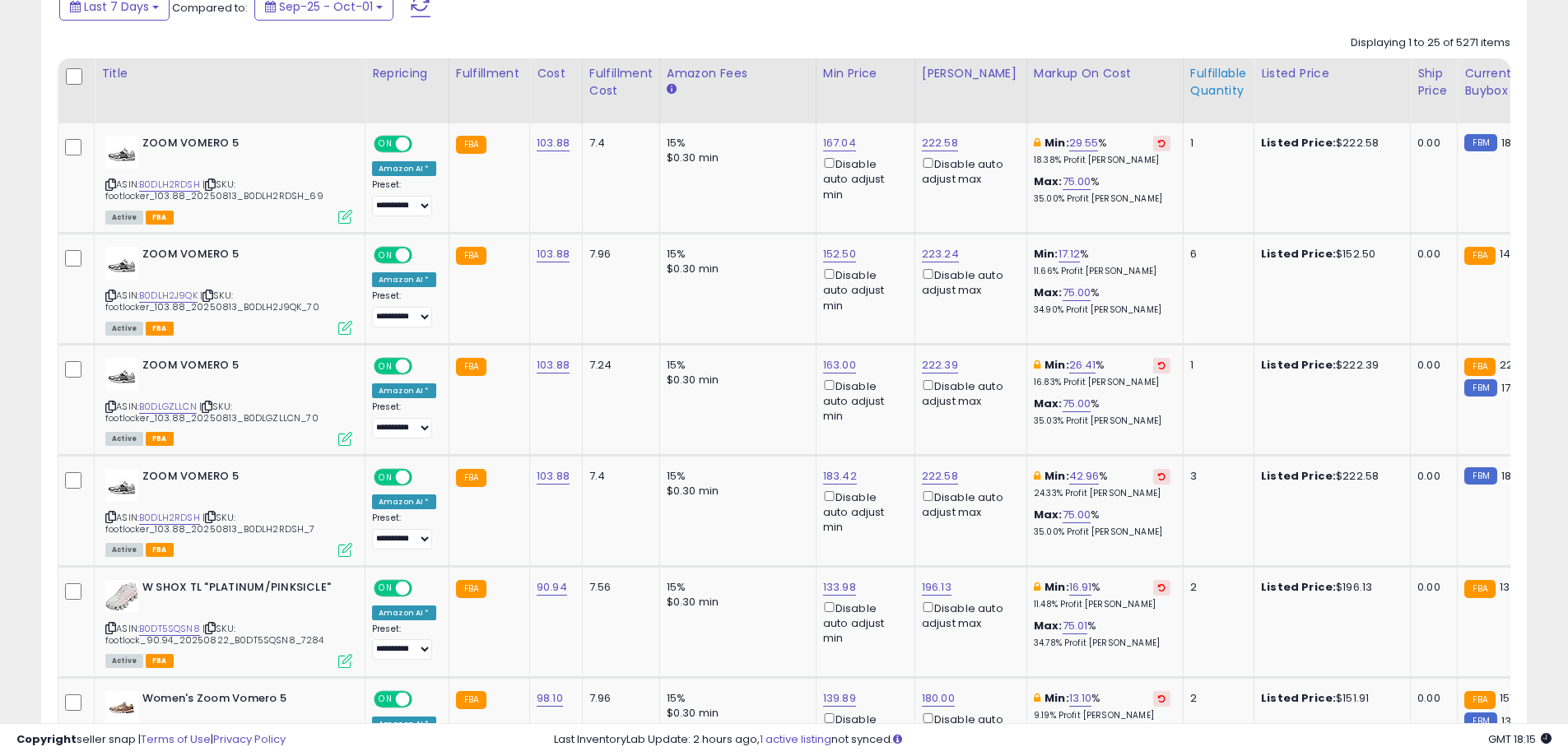
click at [1197, 82] on div "Fulfillable Quantity" at bounding box center [1218, 82] width 56 height 35
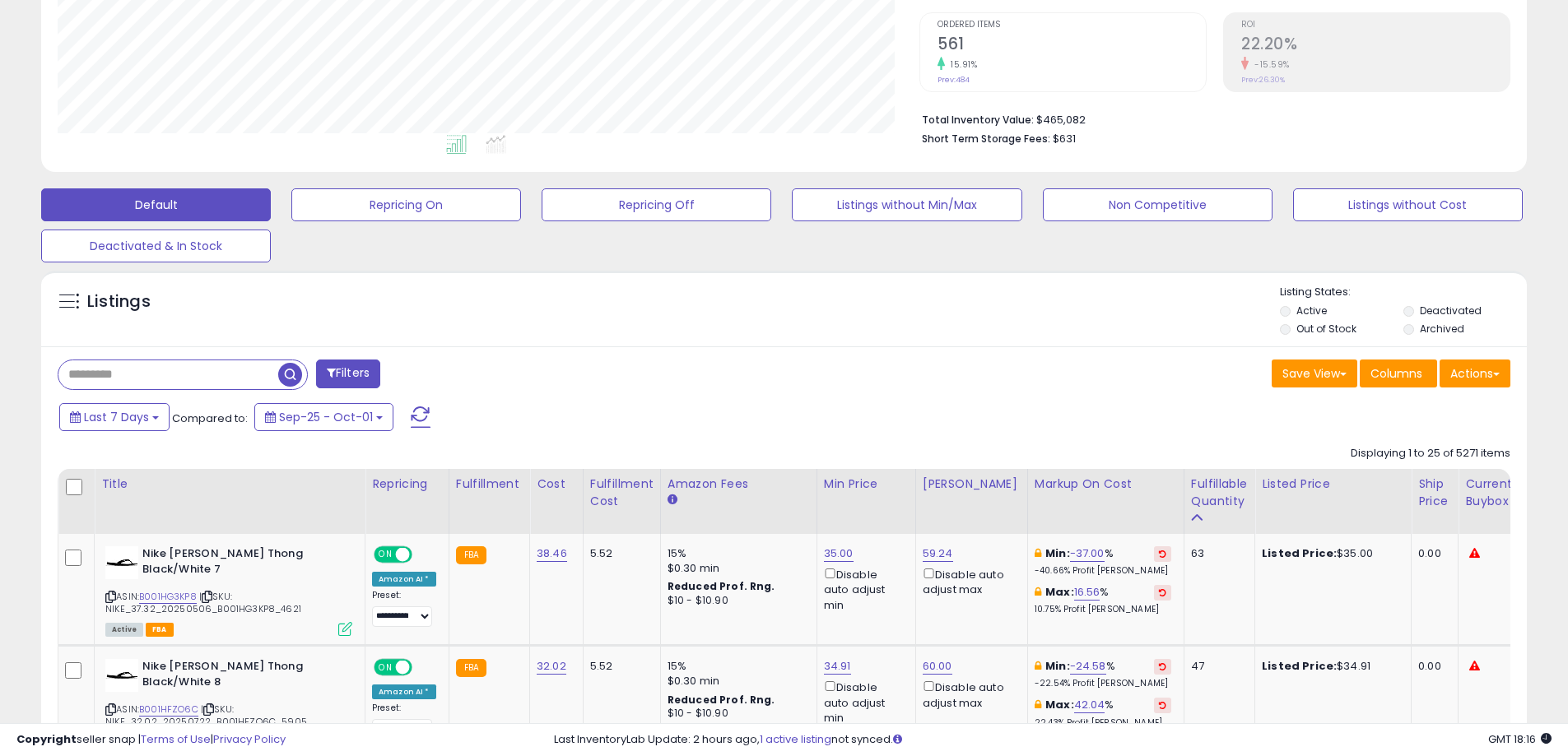
scroll to position [330, 0]
click at [1497, 372] on button "Actions" at bounding box center [1475, 374] width 71 height 28
click at [1403, 452] on link "Export Visible Columns" at bounding box center [1408, 450] width 180 height 26
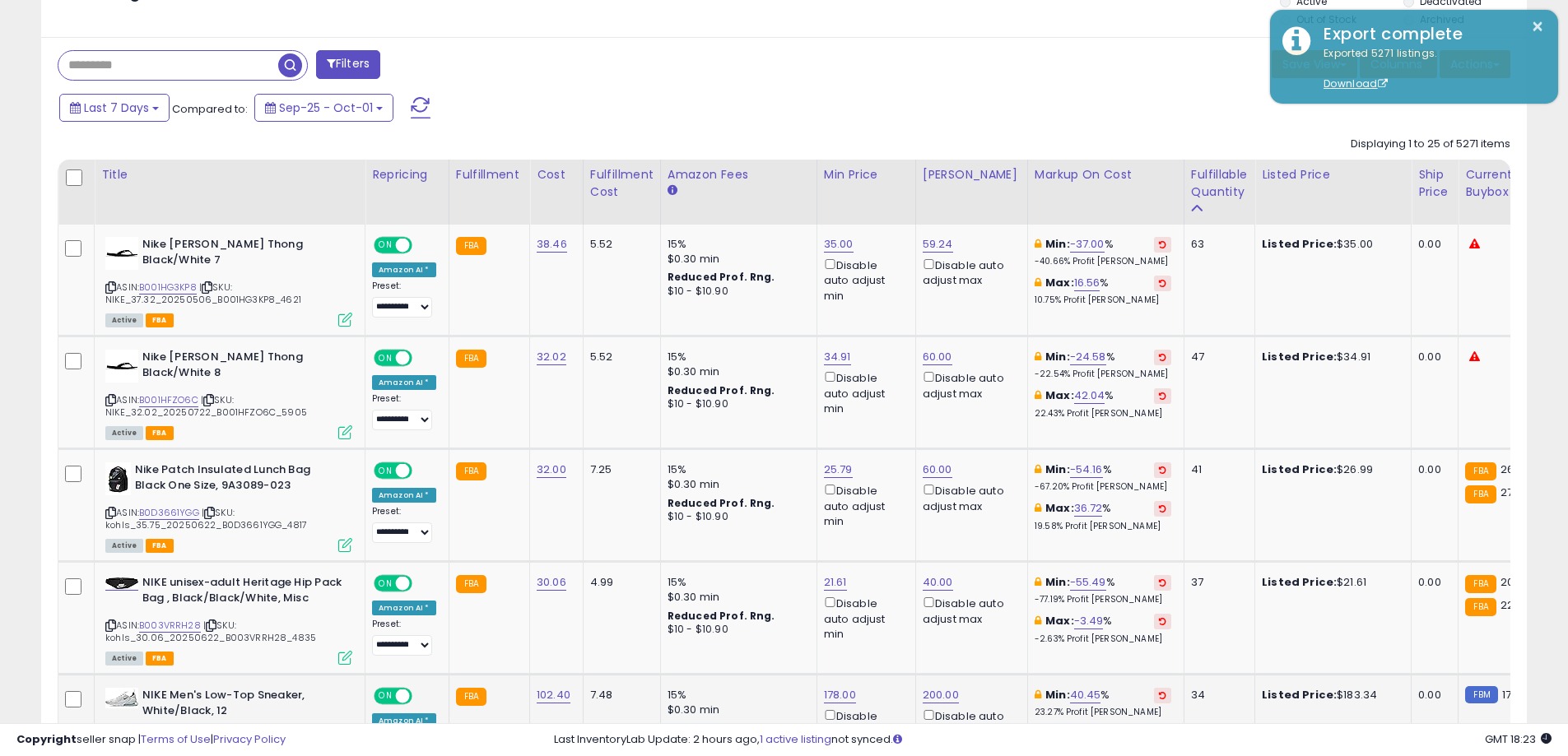
scroll to position [576, 0]
